Goal: Task Accomplishment & Management: Use online tool/utility

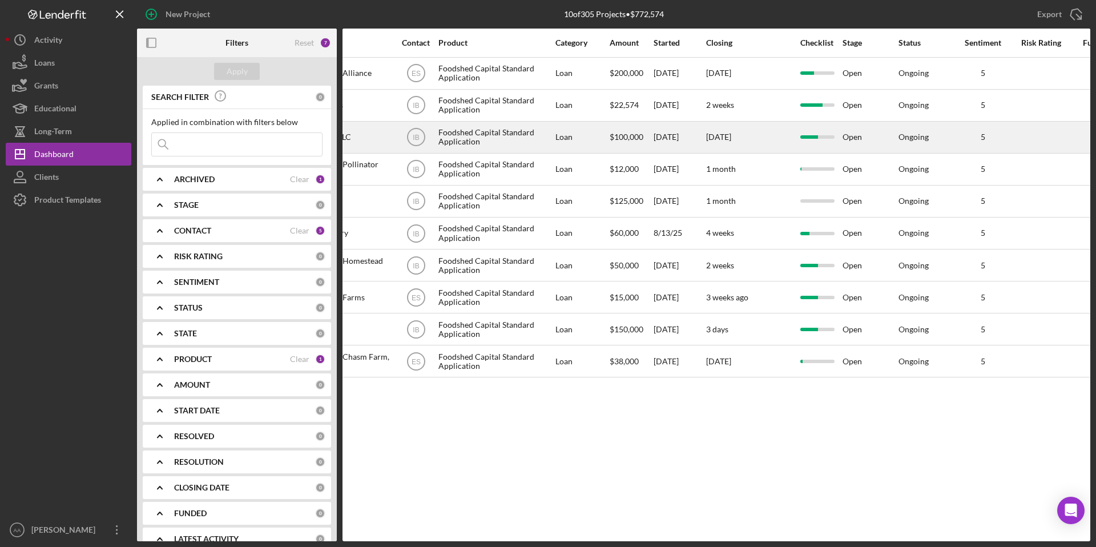
scroll to position [0, 344]
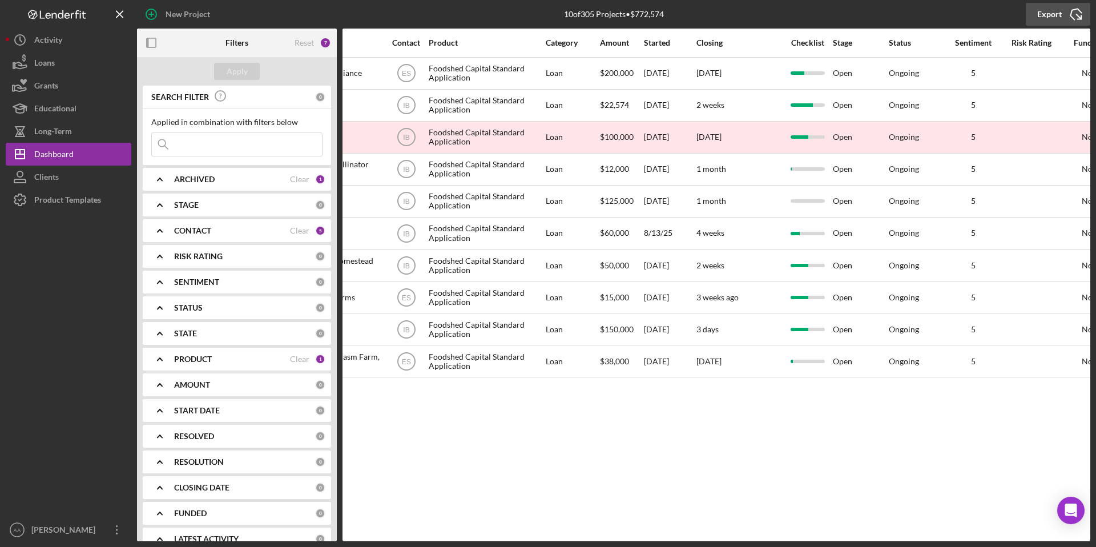
click at [1064, 17] on icon "Icon/Export" at bounding box center [1076, 14] width 29 height 29
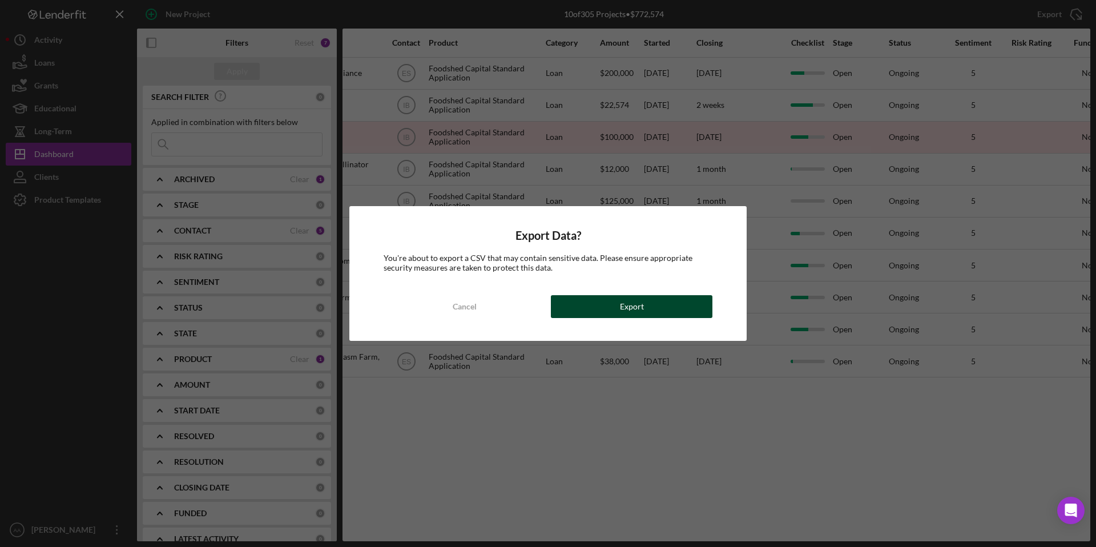
click at [655, 303] on button "Export" at bounding box center [632, 306] width 162 height 23
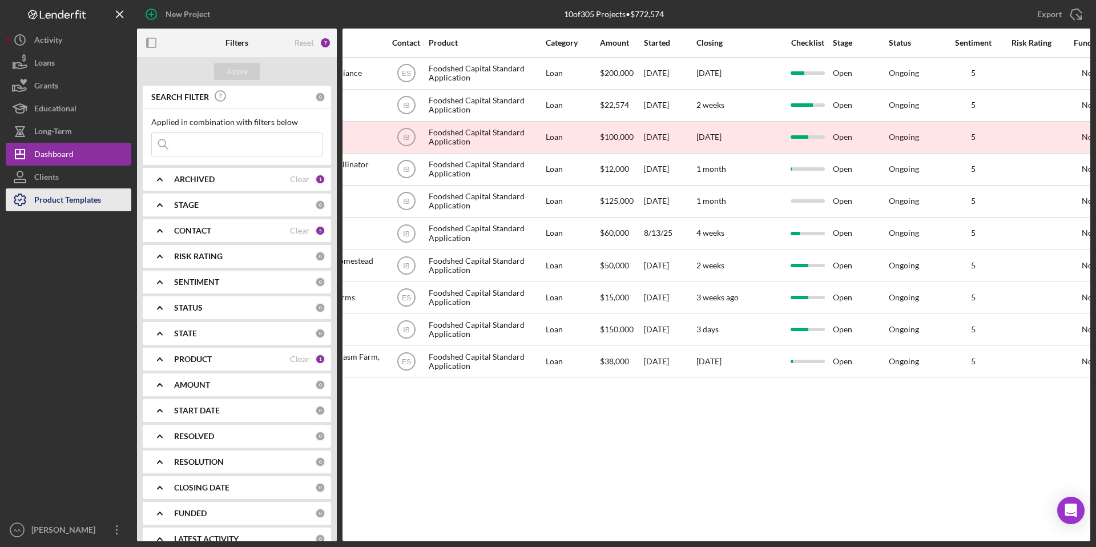
click at [64, 195] on div "Product Templates" at bounding box center [67, 201] width 67 height 26
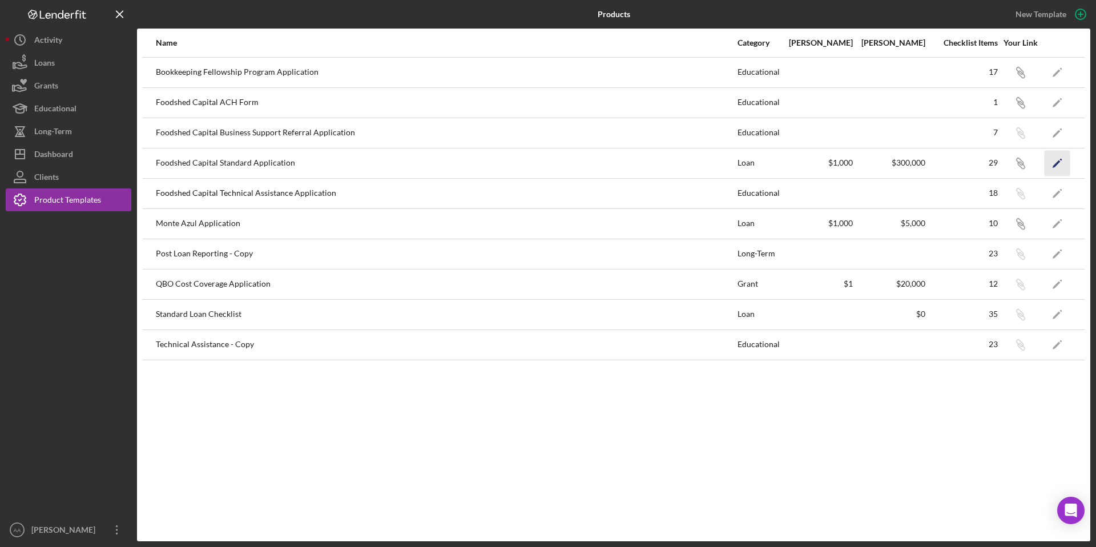
click at [1056, 160] on icon "Icon/Edit" at bounding box center [1057, 163] width 26 height 26
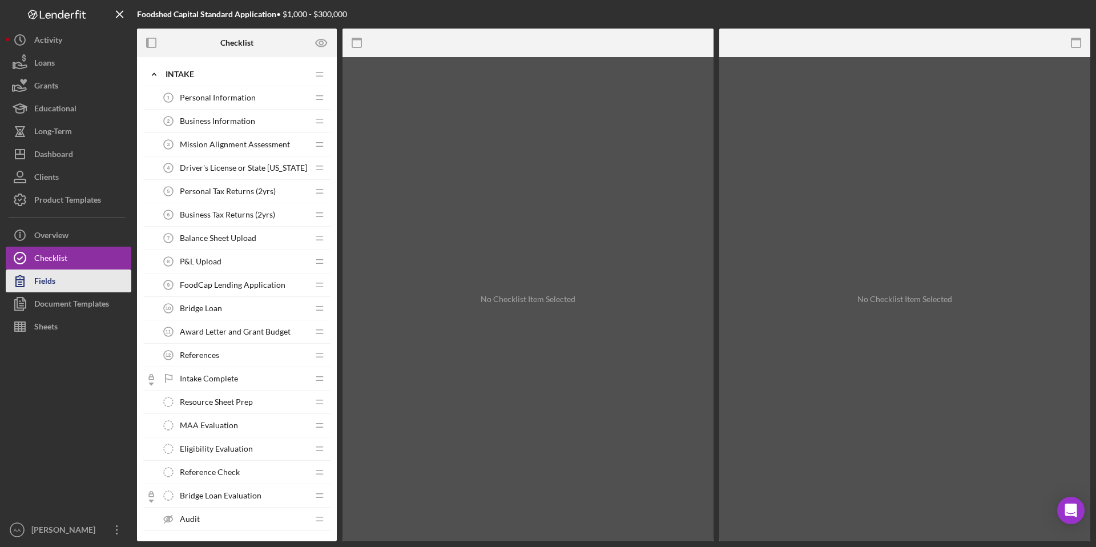
click at [50, 284] on div "Fields" at bounding box center [44, 282] width 21 height 26
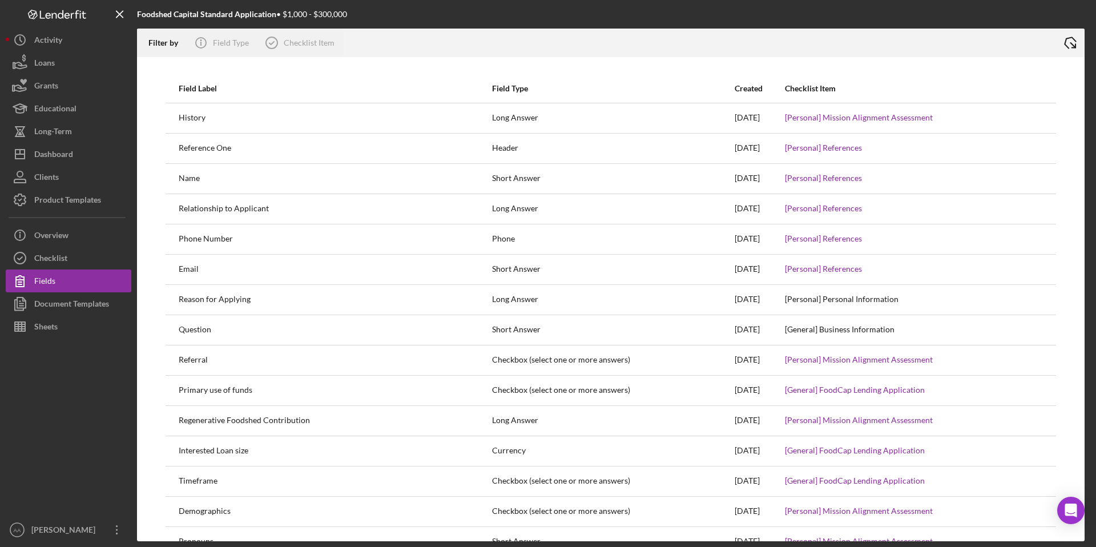
click at [1069, 43] on icon "Icon/Export" at bounding box center [1070, 43] width 29 height 29
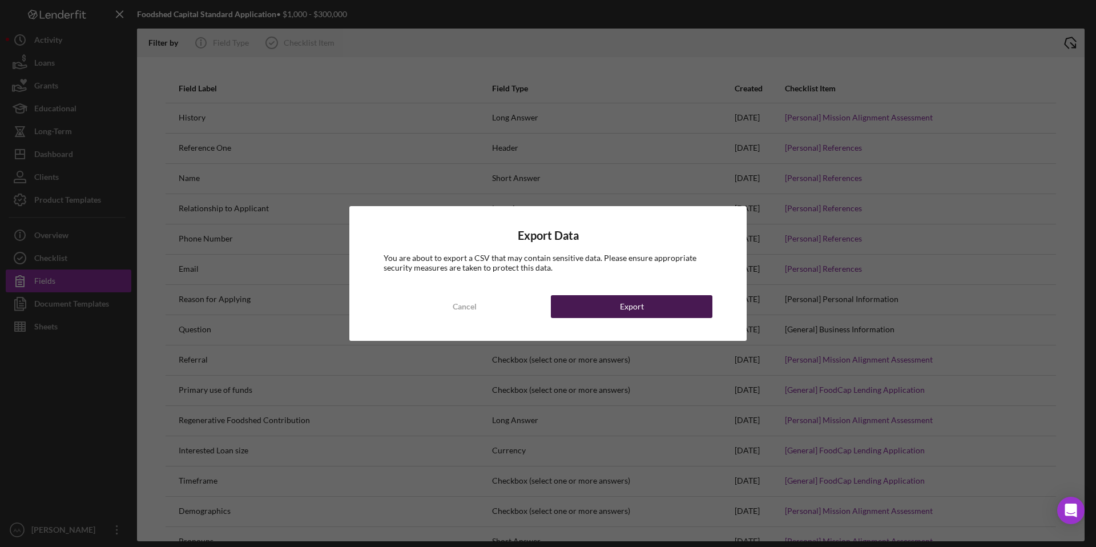
click at [680, 302] on button "Export" at bounding box center [632, 306] width 162 height 23
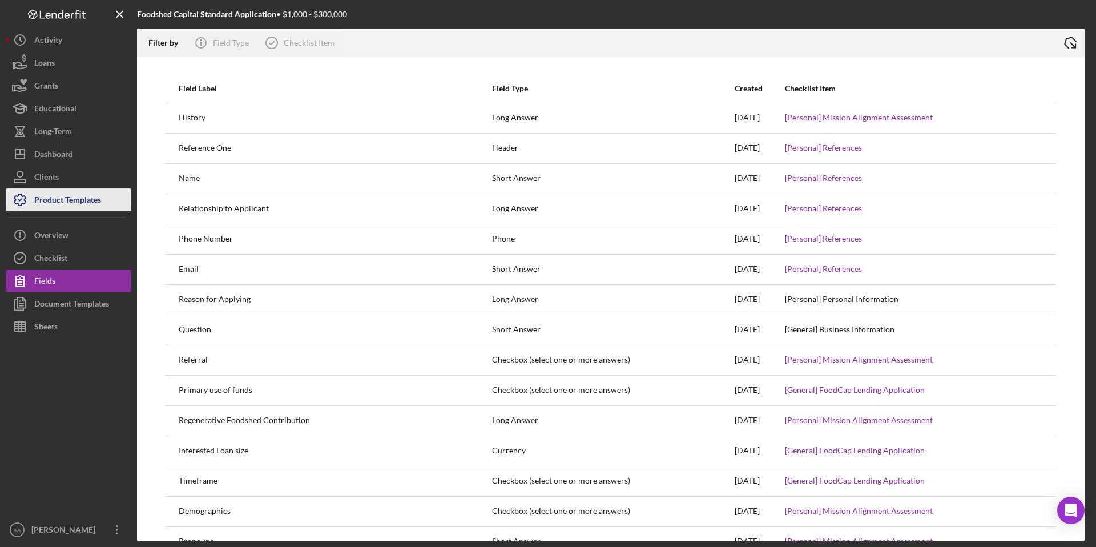
click at [66, 203] on div "Product Templates" at bounding box center [67, 201] width 67 height 26
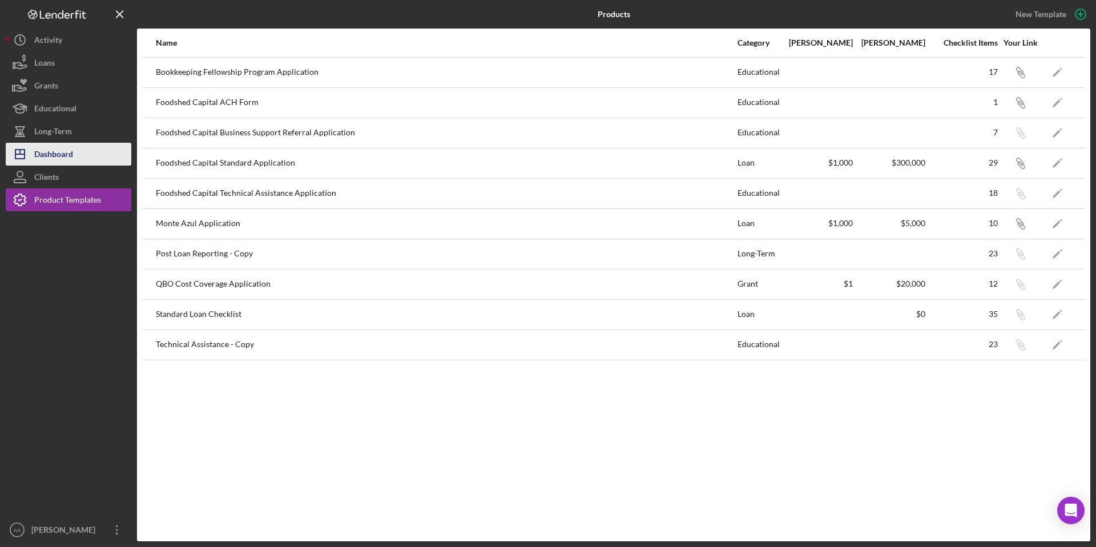
click at [74, 148] on button "Icon/Dashboard Dashboard" at bounding box center [69, 154] width 126 height 23
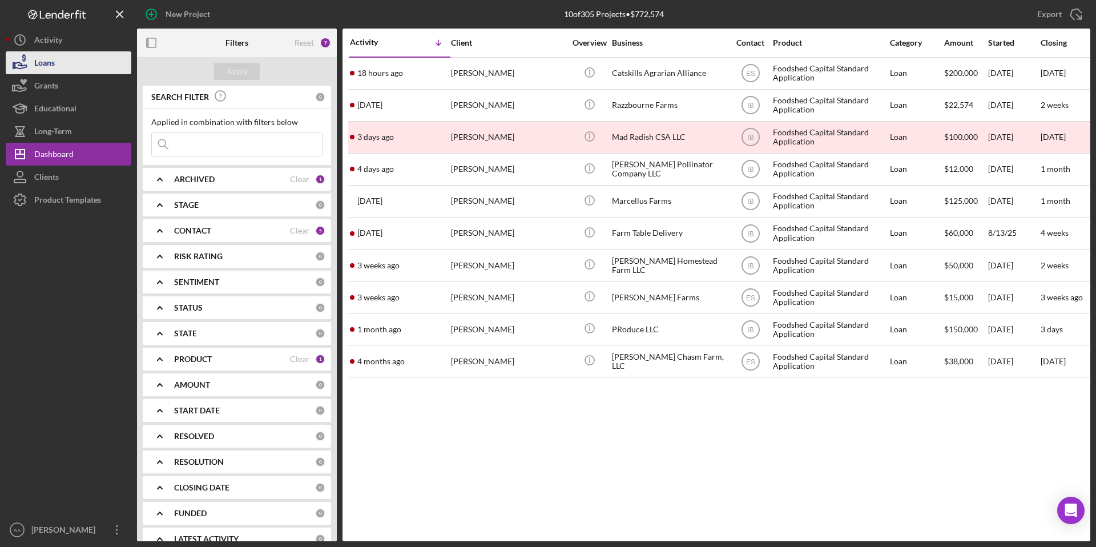
click at [74, 66] on button "Loans" at bounding box center [69, 62] width 126 height 23
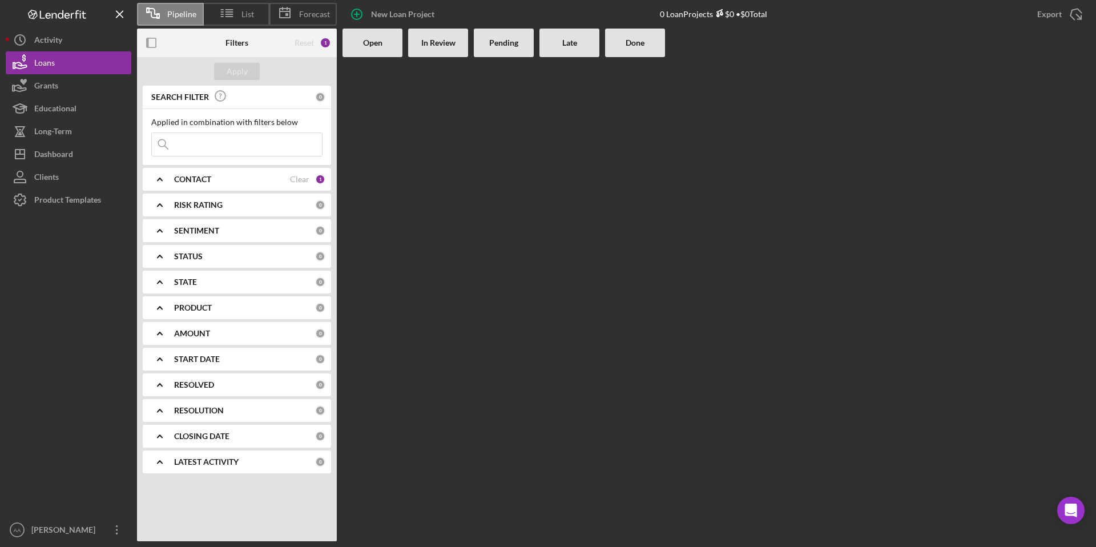
click at [231, 184] on div "CONTACT Clear 1" at bounding box center [249, 179] width 151 height 10
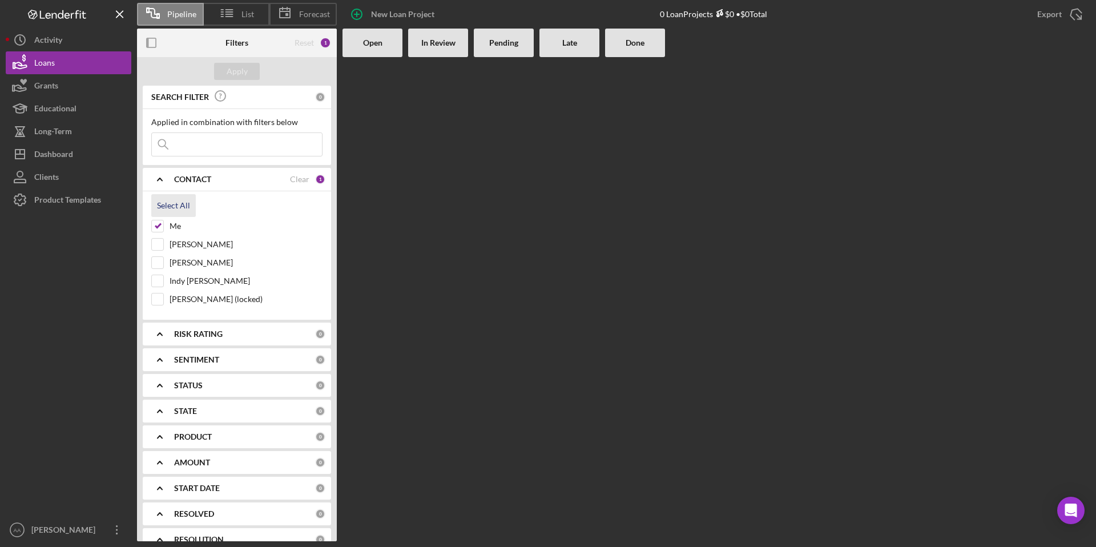
click at [173, 201] on div "Select All" at bounding box center [173, 205] width 33 height 23
checkbox input "true"
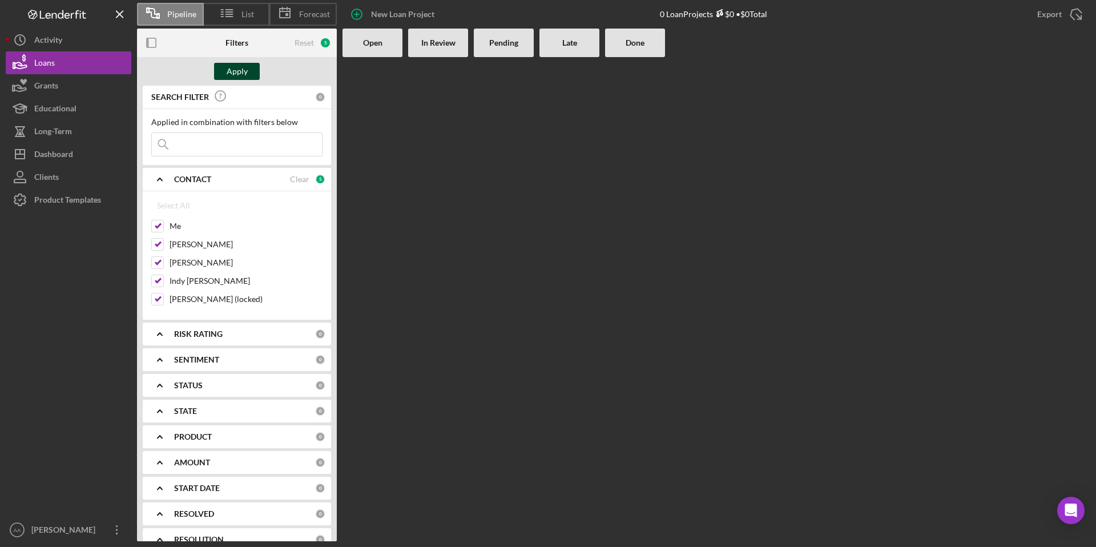
click at [237, 66] on div "Apply" at bounding box center [237, 71] width 21 height 17
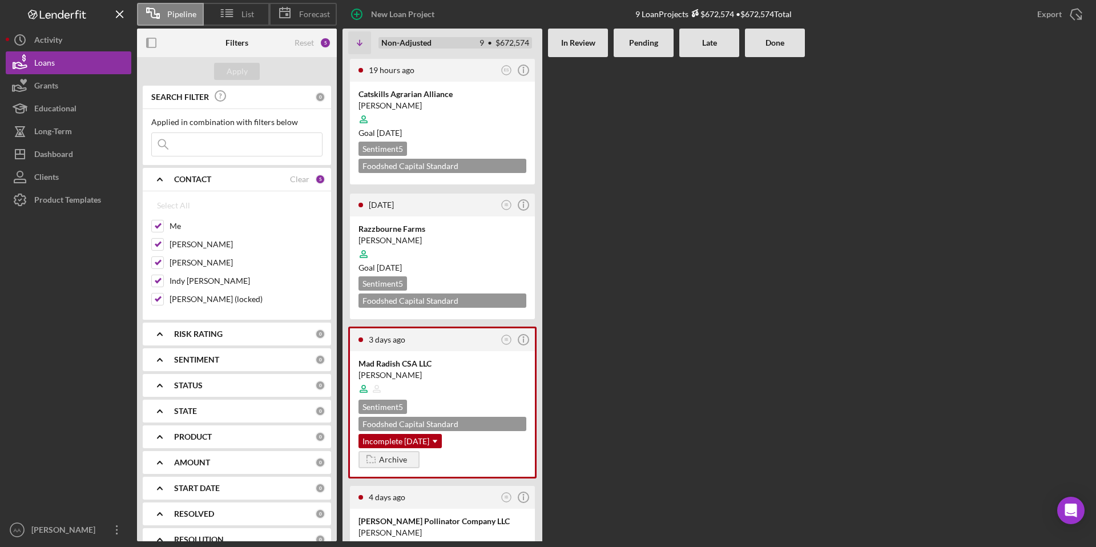
click at [414, 41] on b "Non-Adjusted" at bounding box center [406, 42] width 50 height 9
click at [570, 38] on b "In Review" at bounding box center [578, 42] width 34 height 9
click at [583, 46] on b "In Review" at bounding box center [578, 42] width 34 height 9
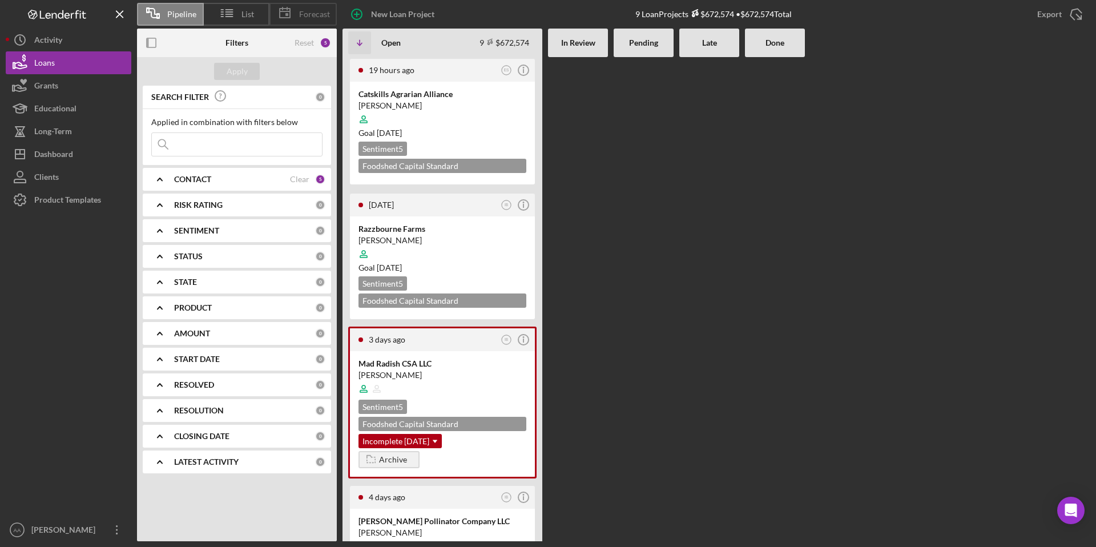
click at [305, 10] on span "Forecast" at bounding box center [314, 14] width 31 height 9
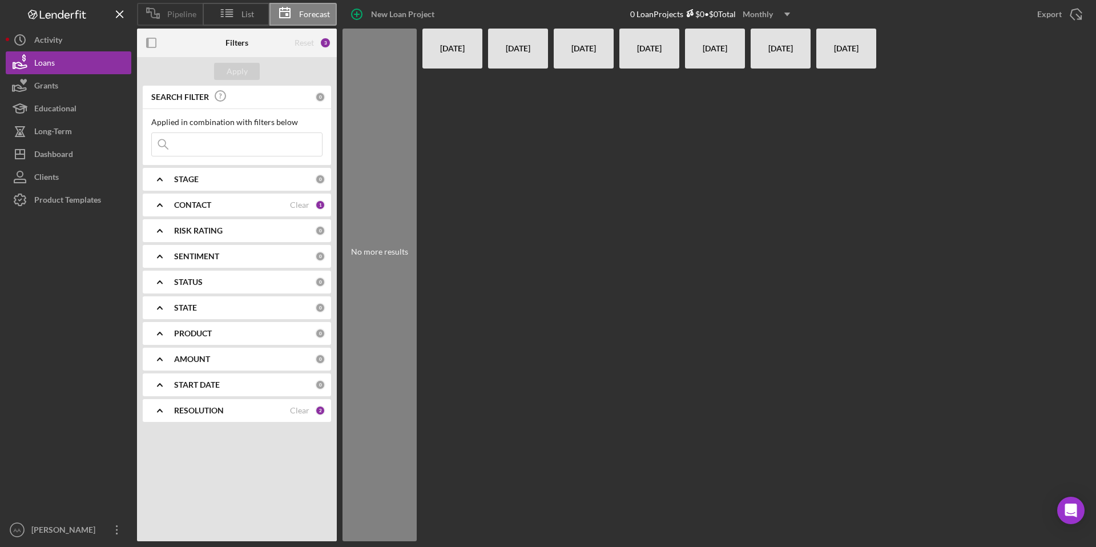
click at [182, 14] on span "Pipeline" at bounding box center [181, 14] width 29 height 9
